Goal: Transaction & Acquisition: Subscribe to service/newsletter

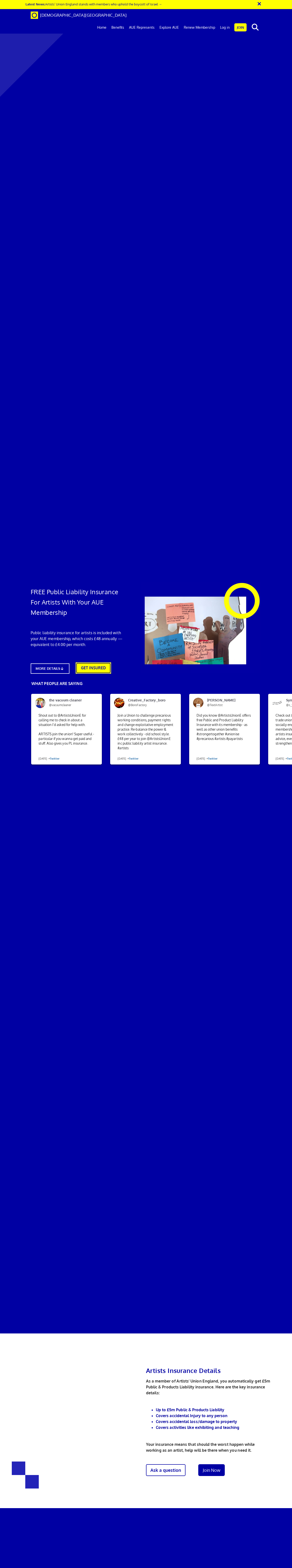
click at [86, 662] on link "GET INSURED" at bounding box center [93, 668] width 35 height 12
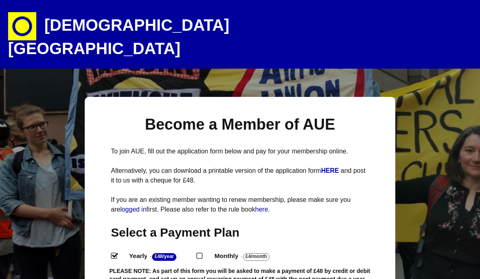
select select
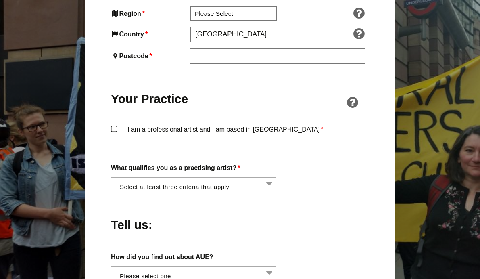
scroll to position [615, 0]
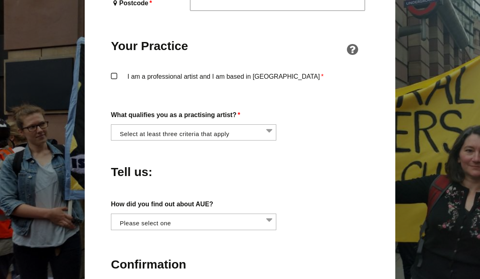
click at [268, 125] on li at bounding box center [195, 132] width 165 height 14
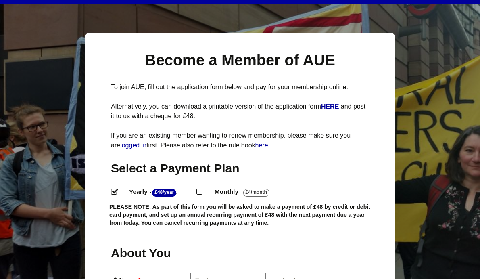
scroll to position [0, 0]
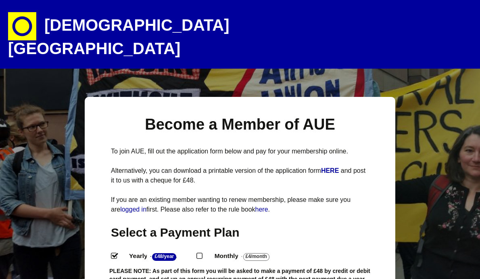
click at [203, 45] on h1 "[DEMOGRAPHIC_DATA][GEOGRAPHIC_DATA]" at bounding box center [149, 34] width 282 height 69
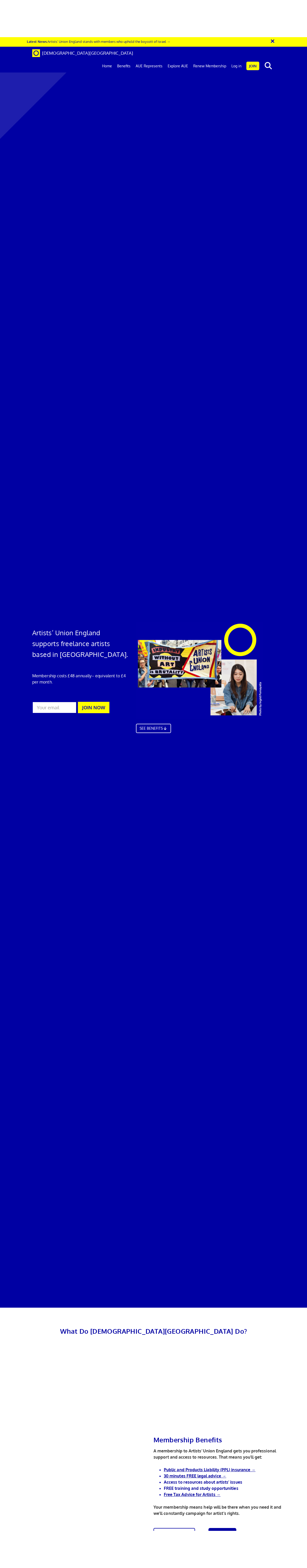
scroll to position [0, 0]
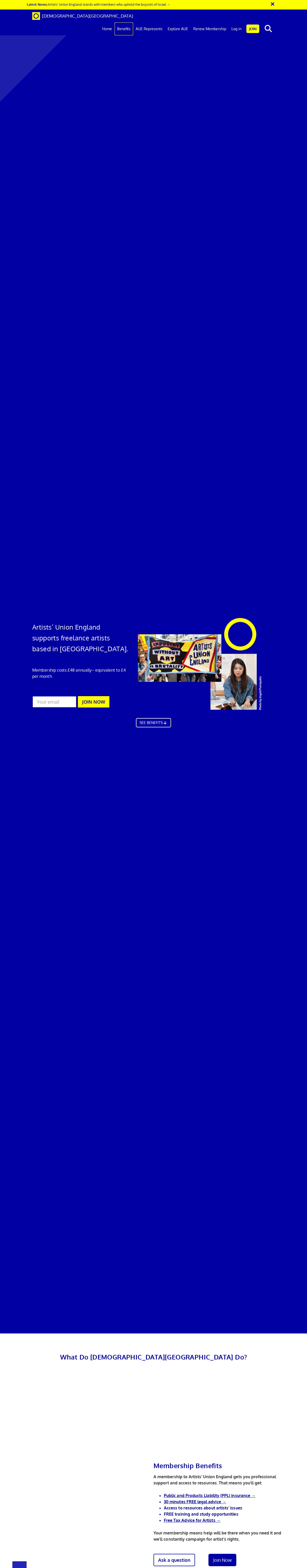
click at [129, 22] on link "Benefits" at bounding box center [123, 29] width 19 height 13
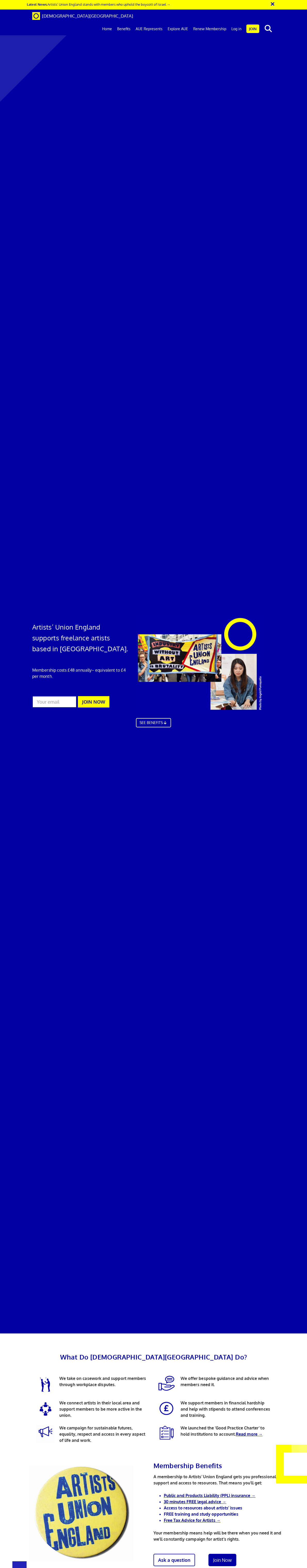
scroll to position [255, 0]
click at [215, 1493] on link "Public and Products Liability (PPL) insurance →" at bounding box center [209, 1496] width 91 height 5
